Goal: Navigation & Orientation: Find specific page/section

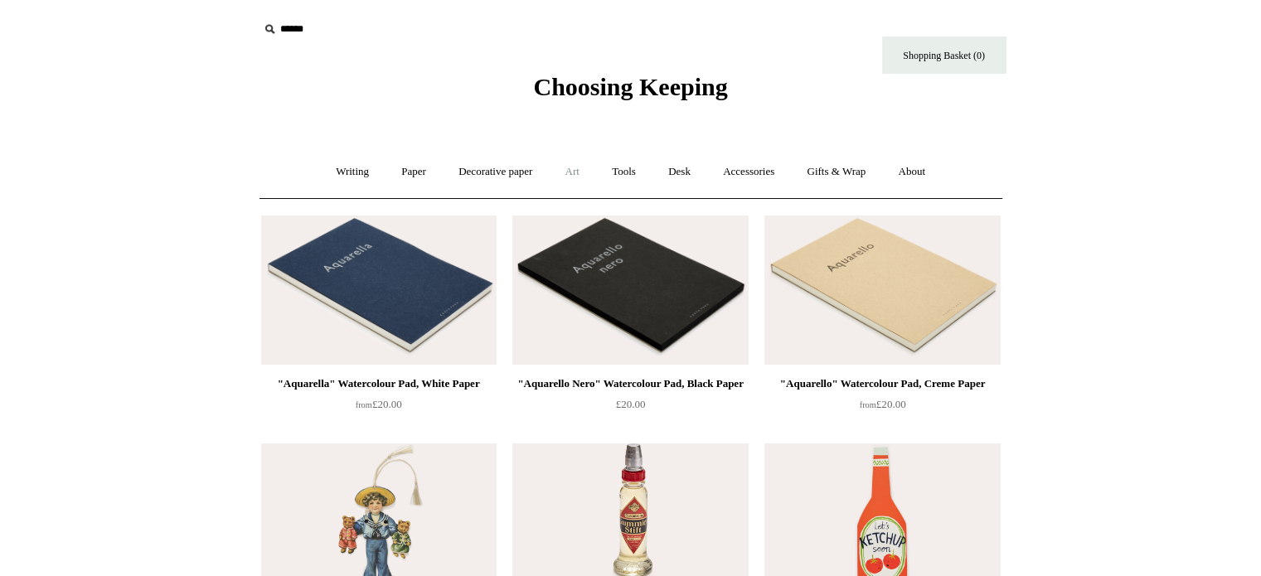
click at [582, 167] on link "Art +" at bounding box center [572, 172] width 44 height 44
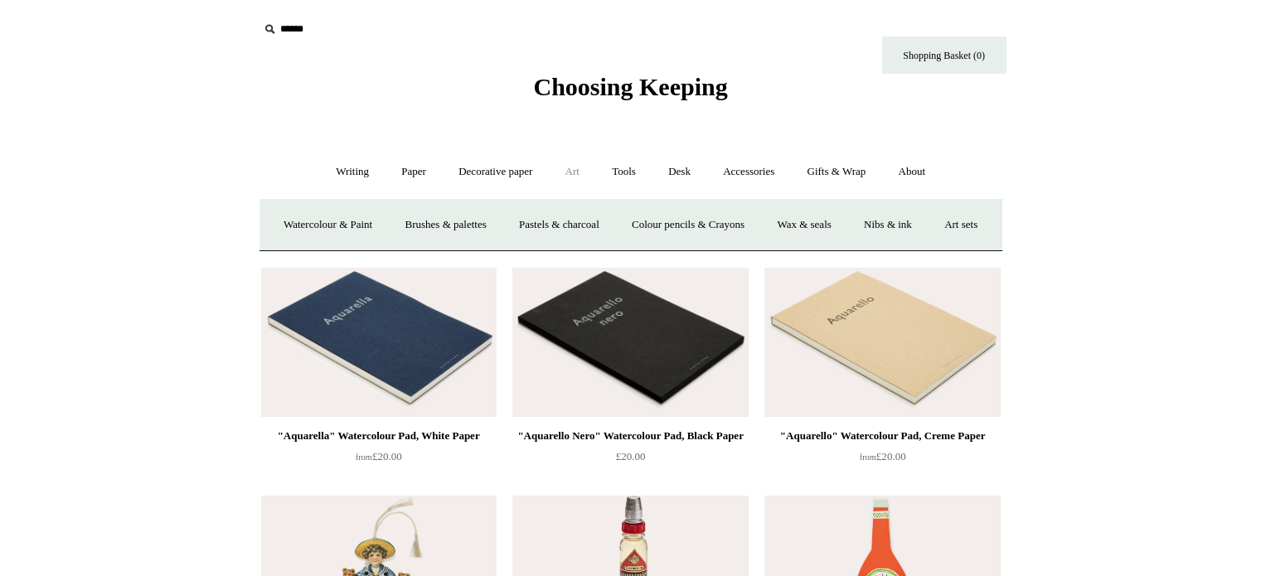
drag, startPoint x: 1272, startPoint y: 22, endPoint x: 1220, endPoint y: -36, distance: 77.5
click at [374, 218] on link "Watercolour & Paint" at bounding box center [328, 225] width 119 height 44
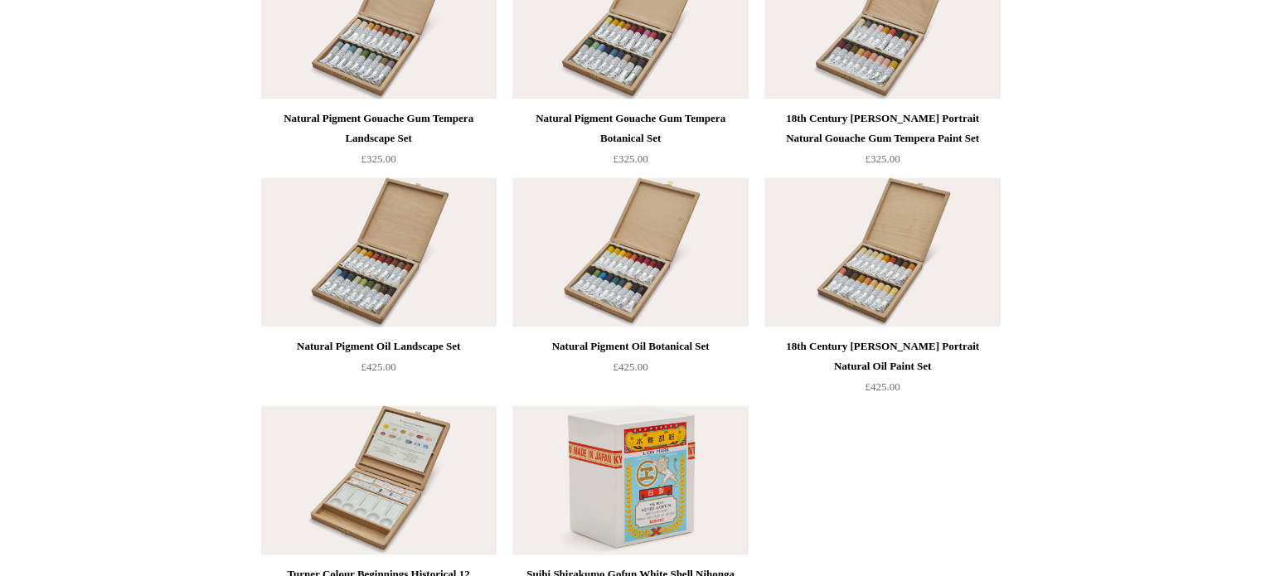
scroll to position [3467, 0]
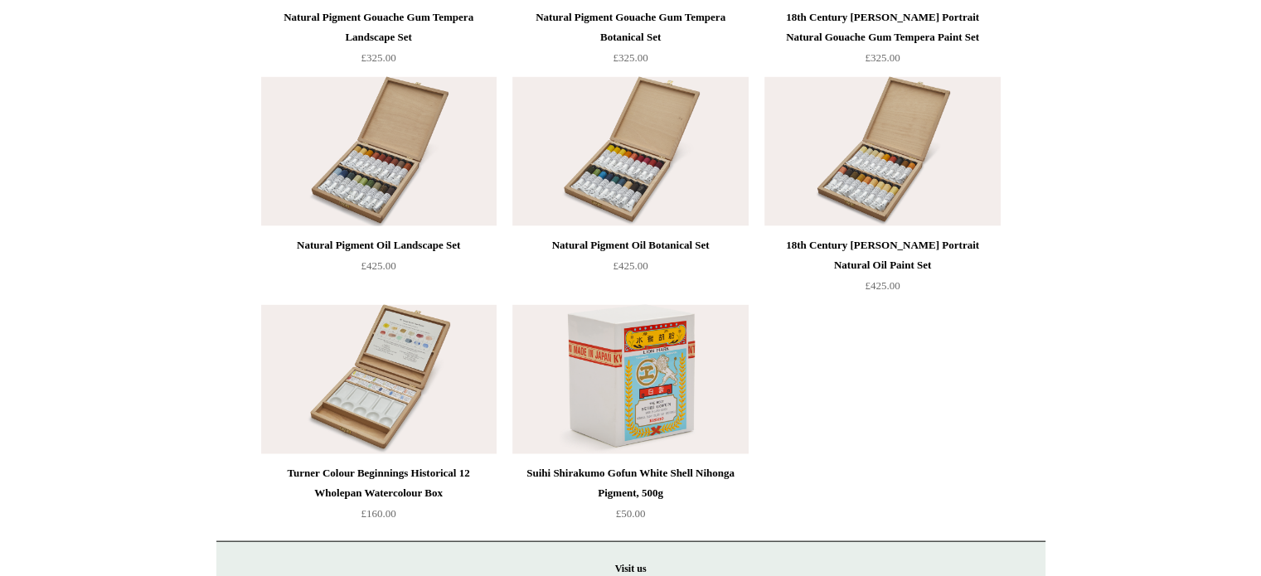
drag, startPoint x: 1272, startPoint y: 254, endPoint x: 1272, endPoint y: 483, distance: 228.8
